Goal: Transaction & Acquisition: Register for event/course

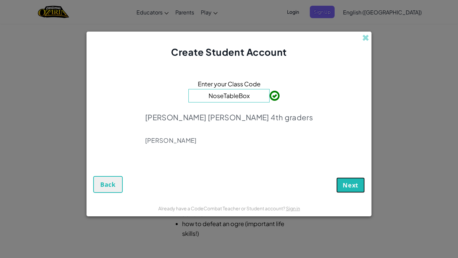
click at [347, 181] on span "Next" at bounding box center [351, 185] width 16 height 8
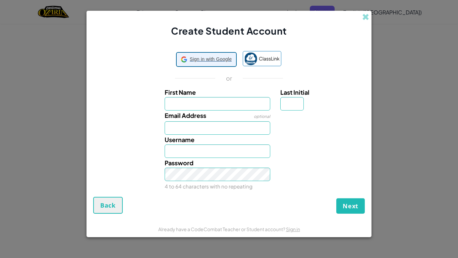
click at [203, 61] on span "Sign in with Google" at bounding box center [211, 59] width 42 height 10
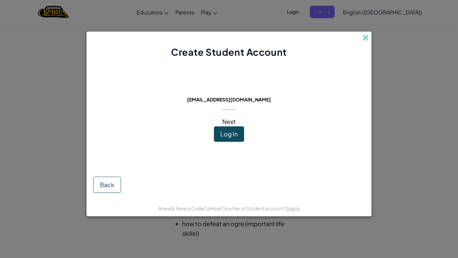
click at [230, 134] on span "Log In" at bounding box center [228, 134] width 17 height 8
